Goal: Task Accomplishment & Management: Use online tool/utility

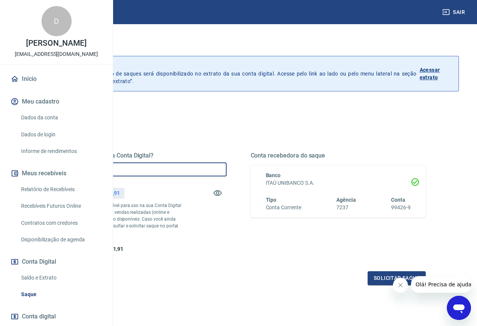
click at [227, 174] on input "R$ 0,00" at bounding box center [138, 169] width 175 height 14
type input "R$ 2.400,00"
click at [375, 285] on button "Solicitar saque" at bounding box center [397, 278] width 58 height 14
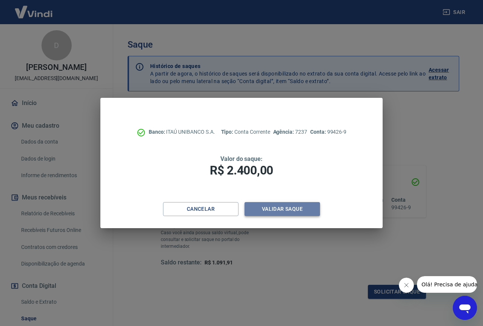
click at [283, 214] on button "Validar saque" at bounding box center [282, 209] width 75 height 14
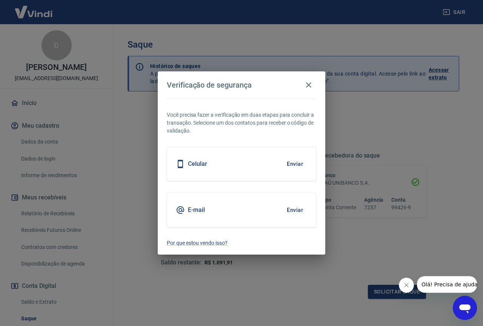
click at [296, 208] on button "Enviar" at bounding box center [295, 210] width 25 height 16
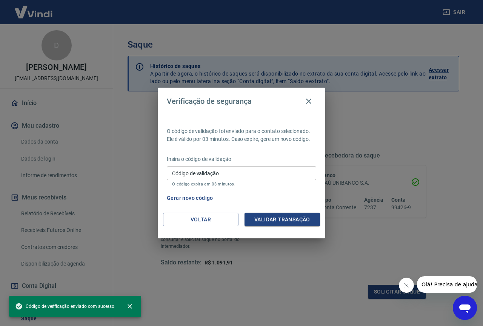
click at [251, 166] on input "Código de validação" at bounding box center [241, 173] width 149 height 14
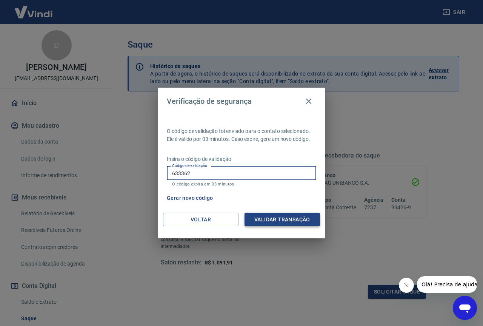
type input "633362"
click at [299, 222] on button "Validar transação" at bounding box center [282, 219] width 75 height 14
